Goal: Task Accomplishment & Management: Complete application form

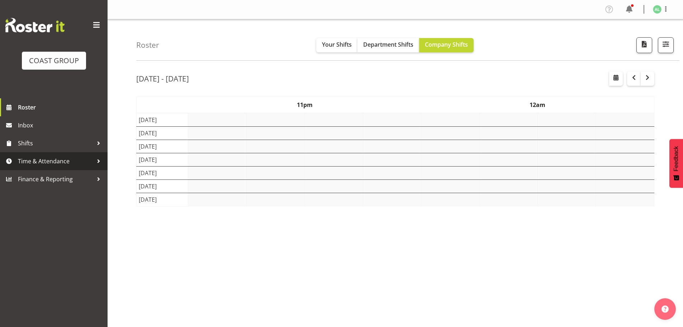
click at [31, 163] on span "Time & Attendance" at bounding box center [55, 161] width 75 height 11
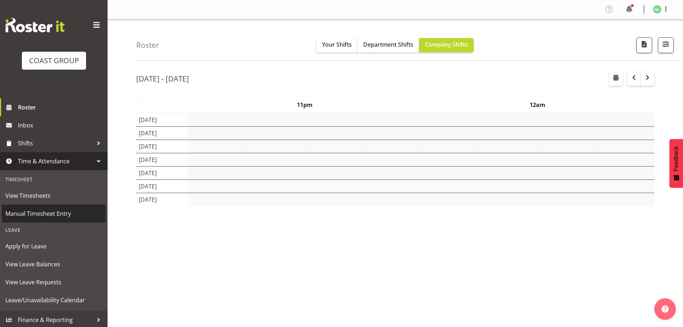
click at [34, 214] on span "Manual Timesheet Entry" at bounding box center [53, 213] width 97 height 11
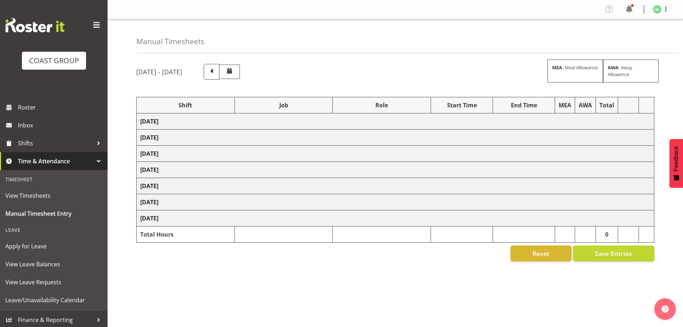
select select "10290"
select select "10496"
select select "9932"
select select "10251"
select select "10205"
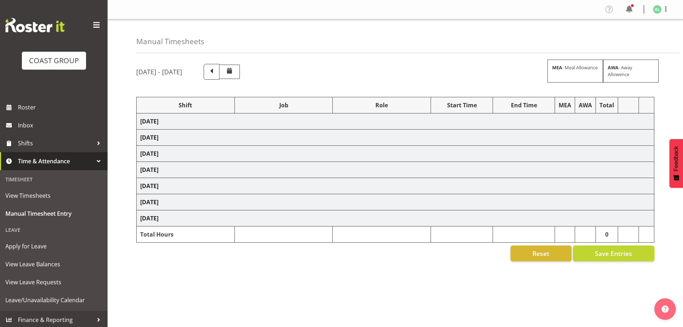
select select "9932"
select select "10243"
select select "10191"
select select "9051"
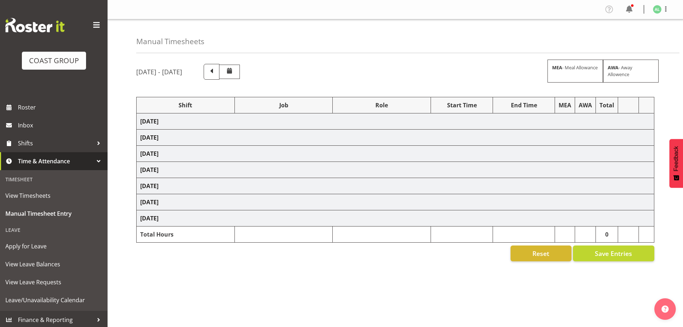
select select "10496"
select select "10243"
select select "10496"
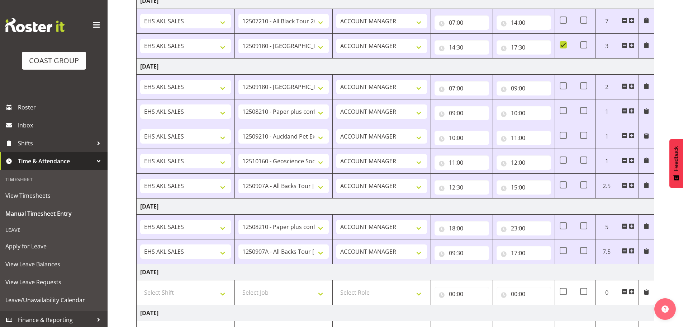
scroll to position [239, 0]
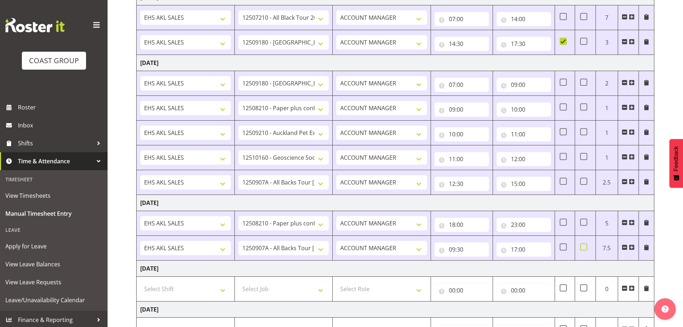
click at [582, 248] on span at bounding box center [583, 246] width 7 height 7
click at [582, 248] on input "checkbox" at bounding box center [582, 246] width 5 height 5
click at [585, 247] on span at bounding box center [583, 246] width 7 height 7
click at [585, 247] on input "checkbox" at bounding box center [582, 246] width 5 height 5
checkbox input "false"
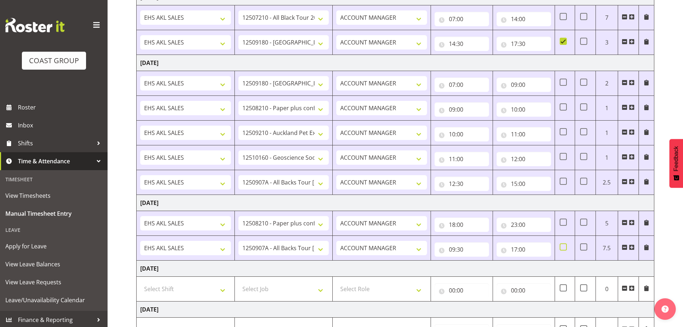
click at [563, 248] on span at bounding box center [562, 246] width 7 height 7
click at [563, 248] on input "checkbox" at bounding box center [561, 246] width 5 height 5
checkbox input "true"
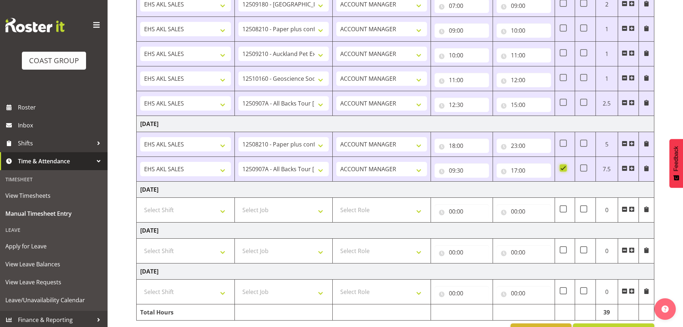
scroll to position [341, 0]
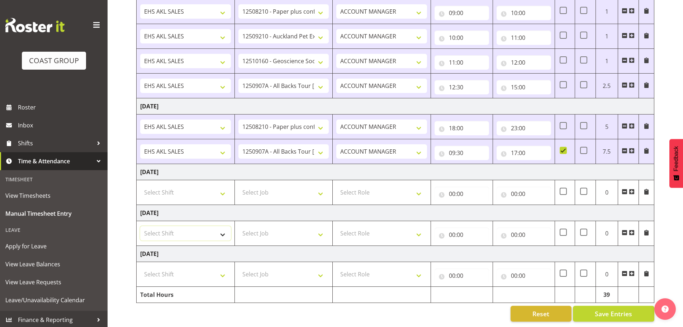
click at [181, 230] on select "Select Shift EHS AKL SALES" at bounding box center [185, 233] width 91 height 14
select select "1327"
click at [140, 226] on select "Select Shift EHS AKL SALES" at bounding box center [185, 233] width 91 height 14
click at [251, 228] on select "Select Job 1 Carlton Events 1 [PERSON_NAME][GEOGRAPHIC_DATA] 1 [PERSON_NAME][GE…" at bounding box center [283, 233] width 91 height 14
select select "10496"
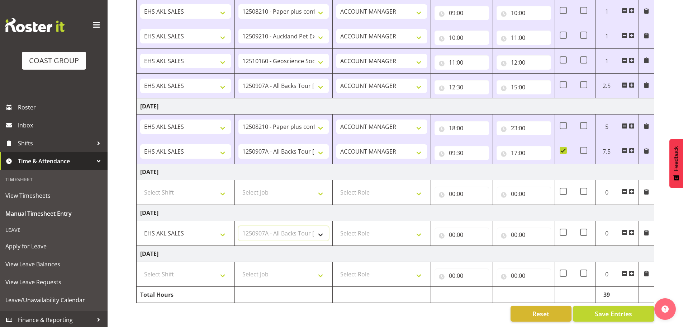
click at [238, 226] on select "Select Job 1 Carlton Events 1 [PERSON_NAME][GEOGRAPHIC_DATA] 1 [PERSON_NAME][GE…" at bounding box center [283, 233] width 91 height 14
click at [379, 228] on select "Select Role ACCOUNT MANAGER Account Manager" at bounding box center [381, 233] width 91 height 14
select select "197"
click at [336, 226] on select "Select Role ACCOUNT MANAGER Account Manager" at bounding box center [381, 233] width 91 height 14
click at [450, 230] on input "00:00" at bounding box center [461, 234] width 54 height 14
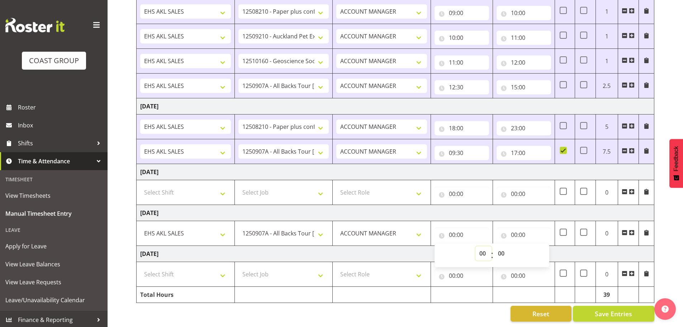
click at [482, 248] on select "00 01 02 03 04 05 06 07 08 09 10 11 12 13 14 15 16 17 18 19 20 21 22 23" at bounding box center [483, 253] width 16 height 14
select select "6"
click at [475, 246] on select "00 01 02 03 04 05 06 07 08 09 10 11 12 13 14 15 16 17 18 19 20 21 22 23" at bounding box center [483, 253] width 16 height 14
type input "06:00"
click at [500, 247] on select "00 01 02 03 04 05 06 07 08 09 10 11 12 13 14 15 16 17 18 19 20 21 22 23 24 25 2…" at bounding box center [502, 253] width 16 height 14
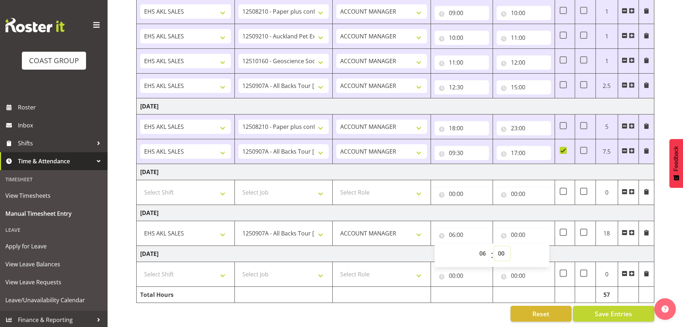
select select "30"
click at [494, 246] on select "00 01 02 03 04 05 06 07 08 09 10 11 12 13 14 15 16 17 18 19 20 21 22 23 24 25 2…" at bounding box center [502, 253] width 16 height 14
type input "06:30"
click at [515, 230] on input "00:00" at bounding box center [523, 234] width 54 height 14
click at [544, 248] on select "00 01 02 03 04 05 06 07 08 09 10 11 12 13 14 15 16 17 18 19 20 21 22 23" at bounding box center [545, 253] width 16 height 14
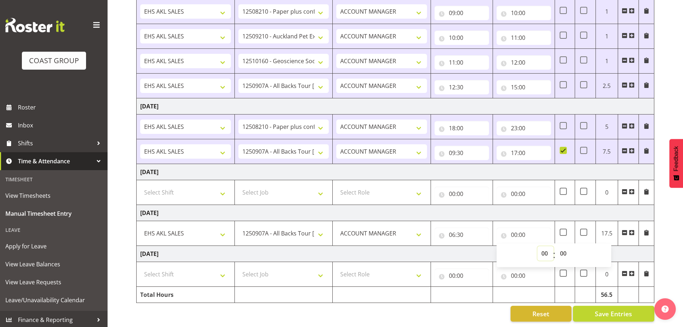
select select "8"
click at [537, 246] on select "00 01 02 03 04 05 06 07 08 09 10 11 12 13 14 15 16 17 18 19 20 21 22 23" at bounding box center [545, 253] width 16 height 14
type input "08:00"
click at [631, 229] on span at bounding box center [632, 232] width 6 height 6
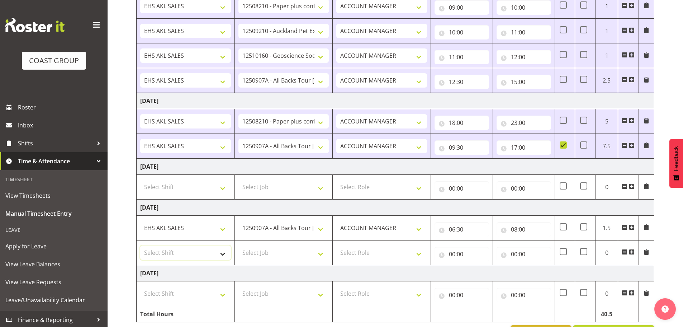
click at [163, 253] on select "Select Shift EHS AKL SALES" at bounding box center [185, 252] width 91 height 14
select select "1327"
click at [140, 245] on select "Select Shift EHS AKL SALES" at bounding box center [185, 252] width 91 height 14
click at [259, 251] on select "Select Job 1 Carlton Events 1 [PERSON_NAME][GEOGRAPHIC_DATA] 1 [PERSON_NAME][GE…" at bounding box center [283, 252] width 91 height 14
select select "10251"
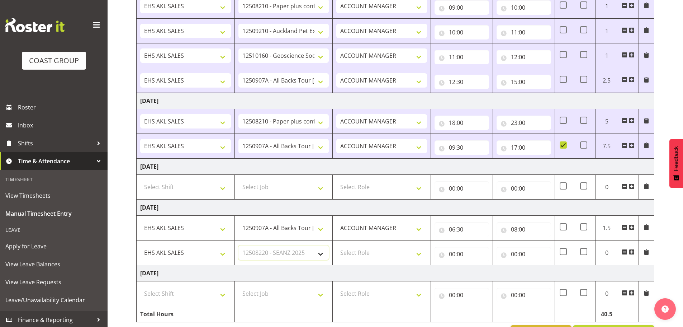
click at [238, 245] on select "Select Job 1 Carlton Events 1 [PERSON_NAME][GEOGRAPHIC_DATA] 1 [PERSON_NAME][GE…" at bounding box center [283, 252] width 91 height 14
click at [348, 248] on select "Select Role ACCOUNT MANAGER Account Manager" at bounding box center [381, 252] width 91 height 14
select select "197"
click at [336, 245] on select "Select Role ACCOUNT MANAGER Account Manager" at bounding box center [381, 252] width 91 height 14
click at [458, 256] on input "00:00" at bounding box center [461, 254] width 54 height 14
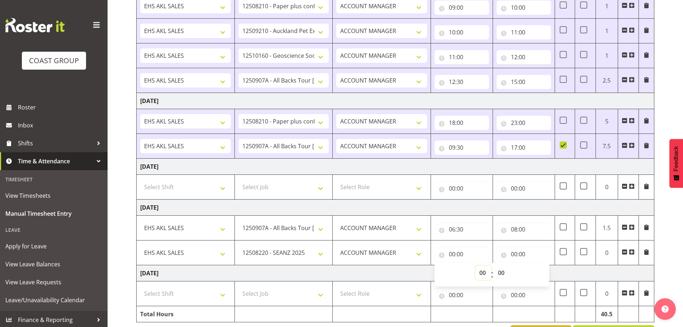
click at [481, 270] on select "00 01 02 03 04 05 06 07 08 09 10 11 12 13 14 15 16 17 18 19 20 21 22 23" at bounding box center [483, 272] width 16 height 14
select select "8"
click at [475, 265] on select "00 01 02 03 04 05 06 07 08 09 10 11 12 13 14 15 16 17 18 19 20 21 22 23" at bounding box center [483, 272] width 16 height 14
type input "08:00"
click at [511, 254] on input "00:00" at bounding box center [523, 254] width 54 height 14
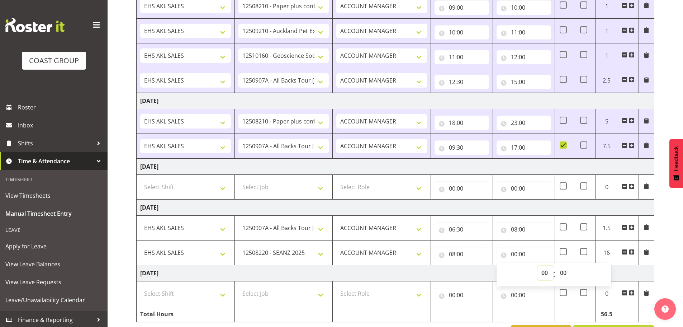
click at [545, 272] on select "00 01 02 03 04 05 06 07 08 09 10 11 12 13 14 15 16 17 18 19 20 21 22 23" at bounding box center [545, 272] width 16 height 14
select select "11"
click at [537, 265] on select "00 01 02 03 04 05 06 07 08 09 10 11 12 13 14 15 16 17 18 19 20 21 22 23" at bounding box center [545, 272] width 16 height 14
type input "11:00"
click at [630, 253] on span at bounding box center [632, 252] width 6 height 6
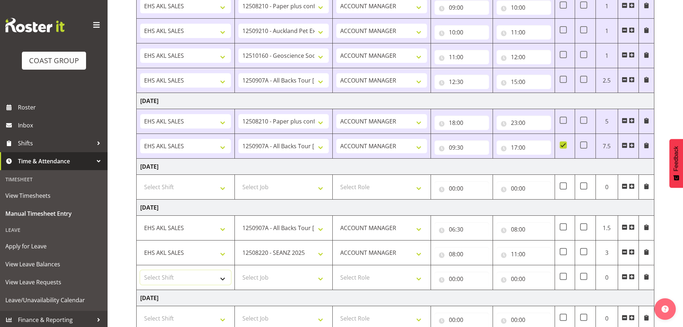
click at [162, 277] on select "Select Shift EHS AKL SALES" at bounding box center [185, 277] width 91 height 14
select select "1327"
click at [140, 270] on select "Select Shift EHS AKL SALES" at bounding box center [185, 277] width 91 height 14
click at [267, 282] on select "Select Job 1 Carlton Events 1 [PERSON_NAME][GEOGRAPHIC_DATA] 1 [PERSON_NAME][GE…" at bounding box center [283, 277] width 91 height 14
select select "9033"
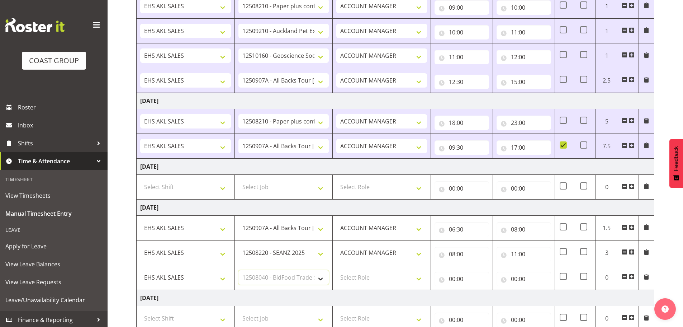
click at [238, 270] on select "Select Job 1 Carlton Events 1 [PERSON_NAME][GEOGRAPHIC_DATA] 1 [PERSON_NAME][GE…" at bounding box center [283, 277] width 91 height 14
click at [359, 276] on select "Select Role ACCOUNT MANAGER Account Manager" at bounding box center [381, 277] width 91 height 14
select select "197"
click at [336, 270] on select "Select Role ACCOUNT MANAGER Account Manager" at bounding box center [381, 277] width 91 height 14
click at [452, 276] on input "00:00" at bounding box center [461, 278] width 54 height 14
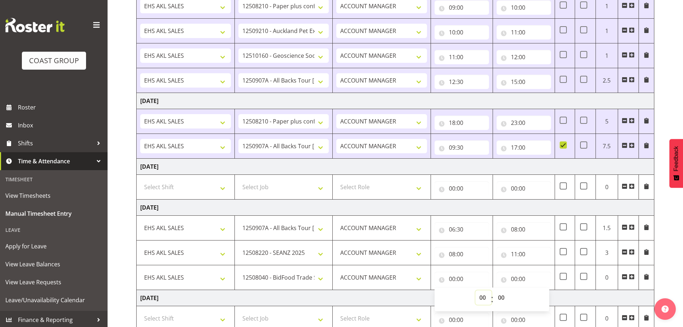
click at [475, 291] on select "00 01 02 03 04 05 06 07 08 09 10 11 12 13 14 15 16 17 18 19 20 21 22 23" at bounding box center [483, 297] width 16 height 14
select select "11"
click at [475, 290] on select "00 01 02 03 04 05 06 07 08 09 10 11 12 13 14 15 16 17 18 19 20 21 22 23" at bounding box center [483, 297] width 16 height 14
type input "11:00"
click at [522, 275] on input "00:00" at bounding box center [523, 278] width 54 height 14
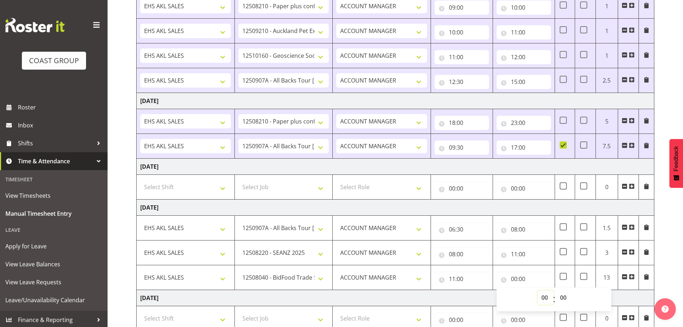
click at [545, 300] on select "00 01 02 03 04 05 06 07 08 09 10 11 12 13 14 15 16 17 18 19 20 21 22 23" at bounding box center [545, 297] width 16 height 14
select select "12"
click at [537, 290] on select "00 01 02 03 04 05 06 07 08 09 10 11 12 13 14 15 16 17 18 19 20 21 22 23" at bounding box center [545, 297] width 16 height 14
type input "12:00"
click at [560, 298] on select "00 01 02 03 04 05 06 07 08 09 10 11 12 13 14 15 16 17 18 19 20 21 22 23 24 25 2…" at bounding box center [564, 297] width 16 height 14
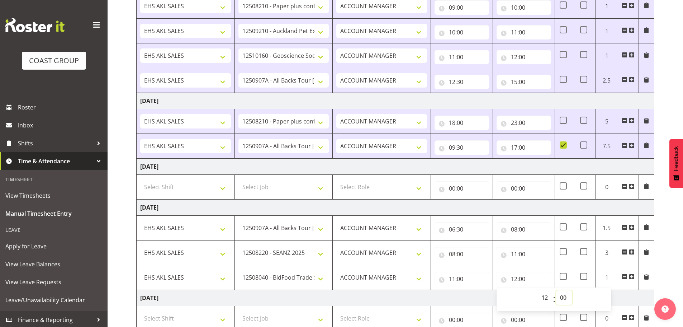
select select "30"
click at [556, 290] on select "00 01 02 03 04 05 06 07 08 09 10 11 12 13 14 15 16 17 18 19 20 21 22 23 24 25 2…" at bounding box center [564, 297] width 16 height 14
type input "12:30"
click at [631, 275] on span at bounding box center [632, 276] width 6 height 6
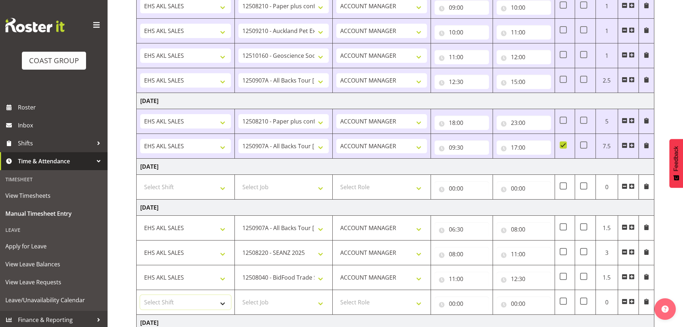
click at [156, 303] on select "Select Shift EHS AKL SALES" at bounding box center [185, 302] width 91 height 14
select select "1327"
click at [140, 295] on select "Select Shift EHS AKL SALES" at bounding box center [185, 302] width 91 height 14
click at [255, 300] on select "Select Job 1 Carlton Events 1 [PERSON_NAME][GEOGRAPHIC_DATA] 1 [PERSON_NAME][GE…" at bounding box center [283, 302] width 91 height 14
select select "9932"
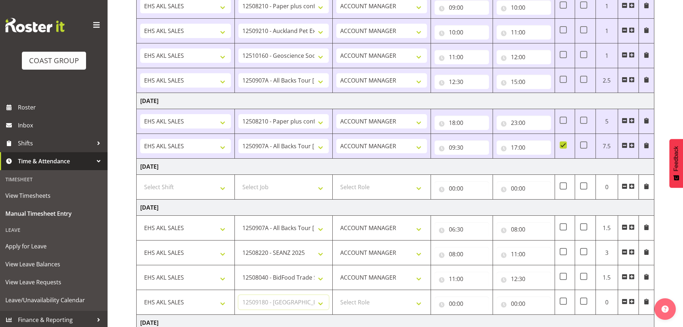
click at [238, 295] on select "Select Job 1 Carlton Events 1 [PERSON_NAME][GEOGRAPHIC_DATA] 1 [PERSON_NAME][GE…" at bounding box center [283, 302] width 91 height 14
click at [362, 307] on select "Select Role ACCOUNT MANAGER Account Manager" at bounding box center [381, 302] width 91 height 14
select select "197"
click at [336, 295] on select "Select Role ACCOUNT MANAGER Account Manager" at bounding box center [381, 302] width 91 height 14
click at [459, 304] on input "00:00" at bounding box center [461, 303] width 54 height 14
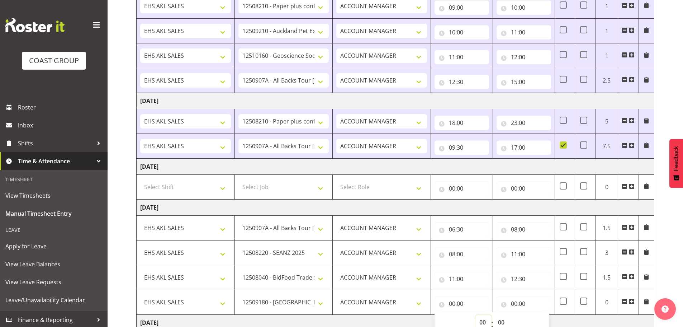
click at [477, 321] on select "00 01 02 03 04 05 06 07 08 09 10 11 12 13 14 15 16 17 18 19 20 21 22 23" at bounding box center [483, 322] width 16 height 14
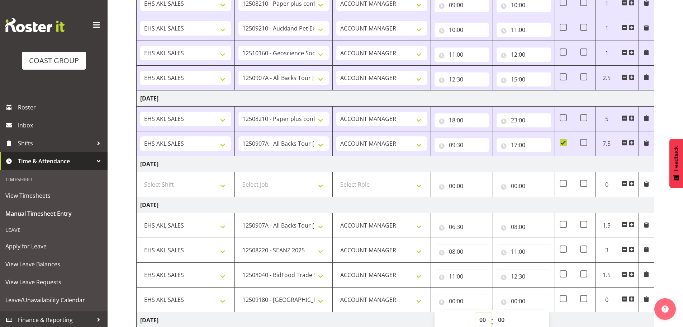
select select "13"
click at [475, 312] on select "00 01 02 03 04 05 06 07 08 09 10 11 12 13 14 15 16 17 18 19 20 21 22 23" at bounding box center [483, 319] width 16 height 14
type input "13:00"
click at [517, 301] on input "00:00" at bounding box center [523, 301] width 54 height 14
click at [540, 319] on select "00 01 02 03 04 05 06 07 08 09 10 11 12 13 14 15 16 17 18 19 20 21 22 23" at bounding box center [545, 319] width 16 height 14
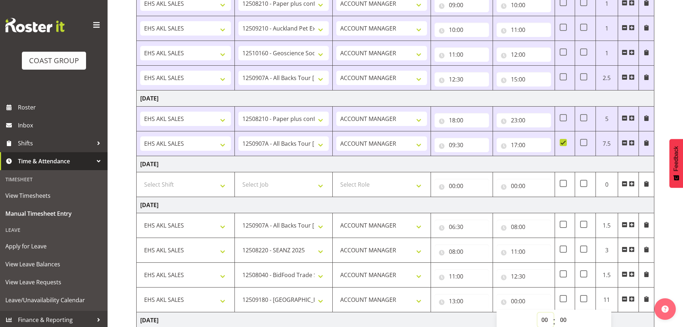
select select "17"
click at [537, 312] on select "00 01 02 03 04 05 06 07 08 09 10 11 12 13 14 15 16 17 18 19 20 21 22 23" at bounding box center [545, 319] width 16 height 14
type input "17:00"
click at [471, 318] on td "[DATE]" at bounding box center [396, 320] width 518 height 16
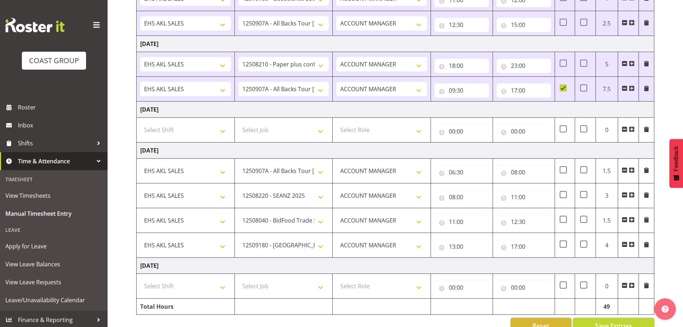
scroll to position [415, 0]
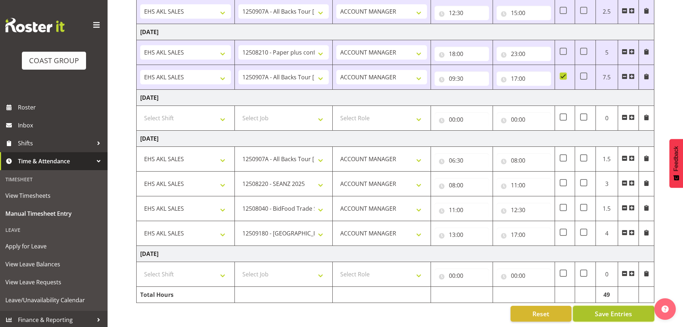
click at [594, 310] on button "Save Entries" at bounding box center [613, 313] width 81 height 16
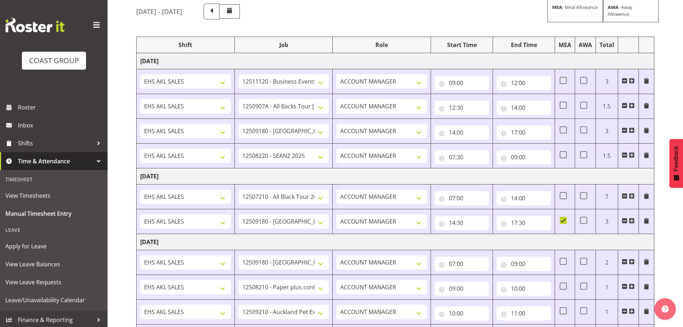
scroll to position [57, 0]
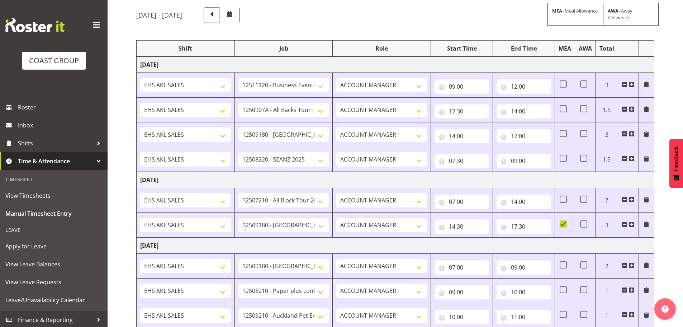
click at [325, 22] on div "[DATE] - [DATE] MEA - Meal Allowance AWA - Away Allowence" at bounding box center [395, 15] width 518 height 16
